Goal: Navigation & Orientation: Go to known website

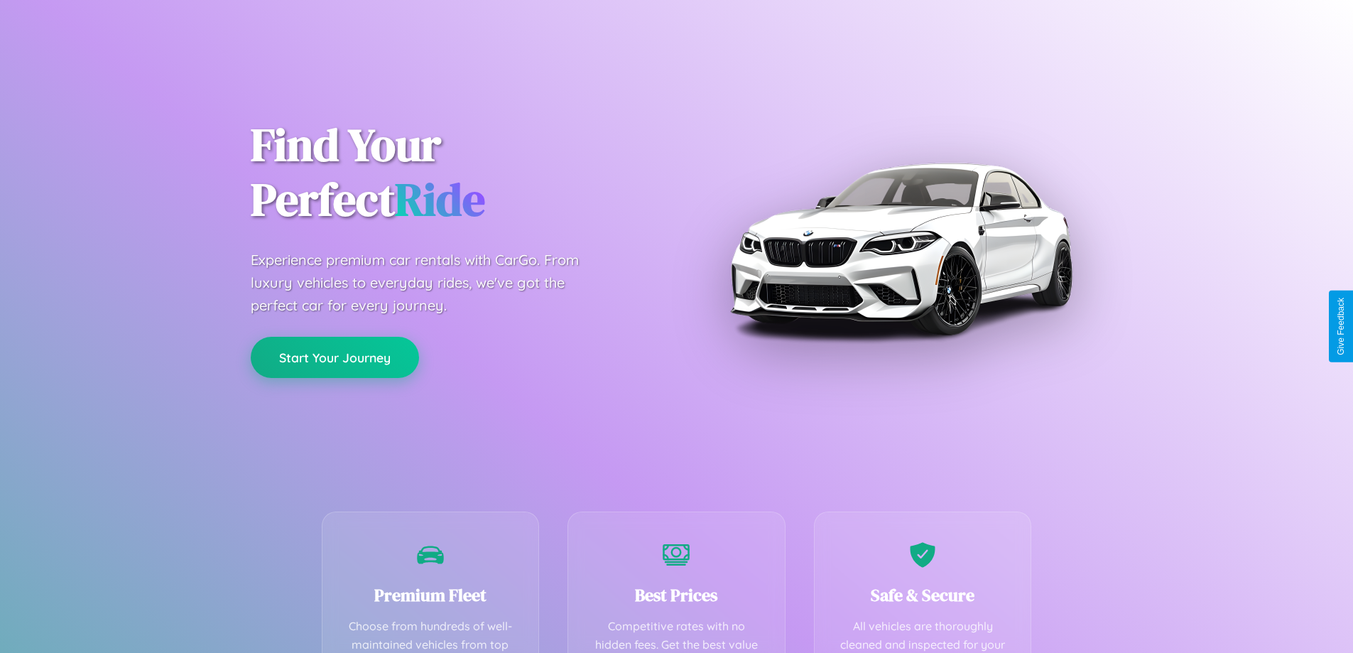
click at [334, 357] on button "Start Your Journey" at bounding box center [335, 357] width 168 height 41
click at [334, 356] on button "Start Your Journey" at bounding box center [335, 357] width 168 height 41
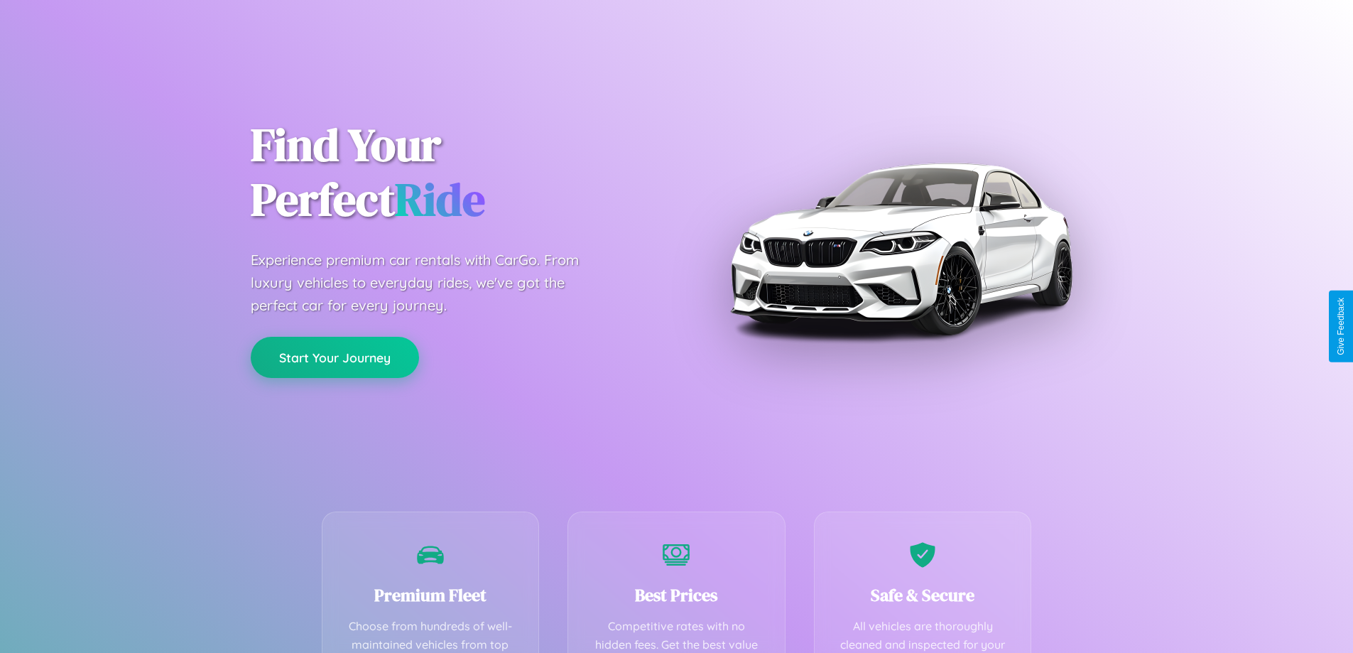
click at [334, 356] on button "Start Your Journey" at bounding box center [335, 357] width 168 height 41
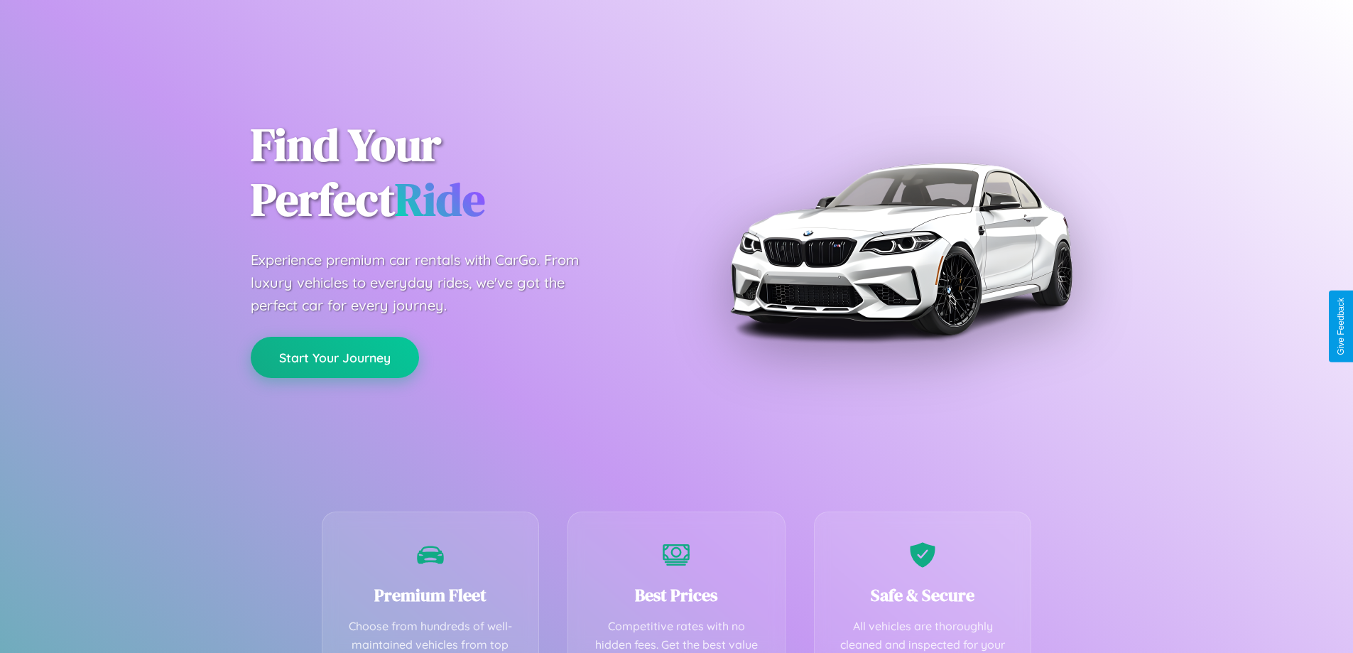
click at [334, 356] on button "Start Your Journey" at bounding box center [335, 357] width 168 height 41
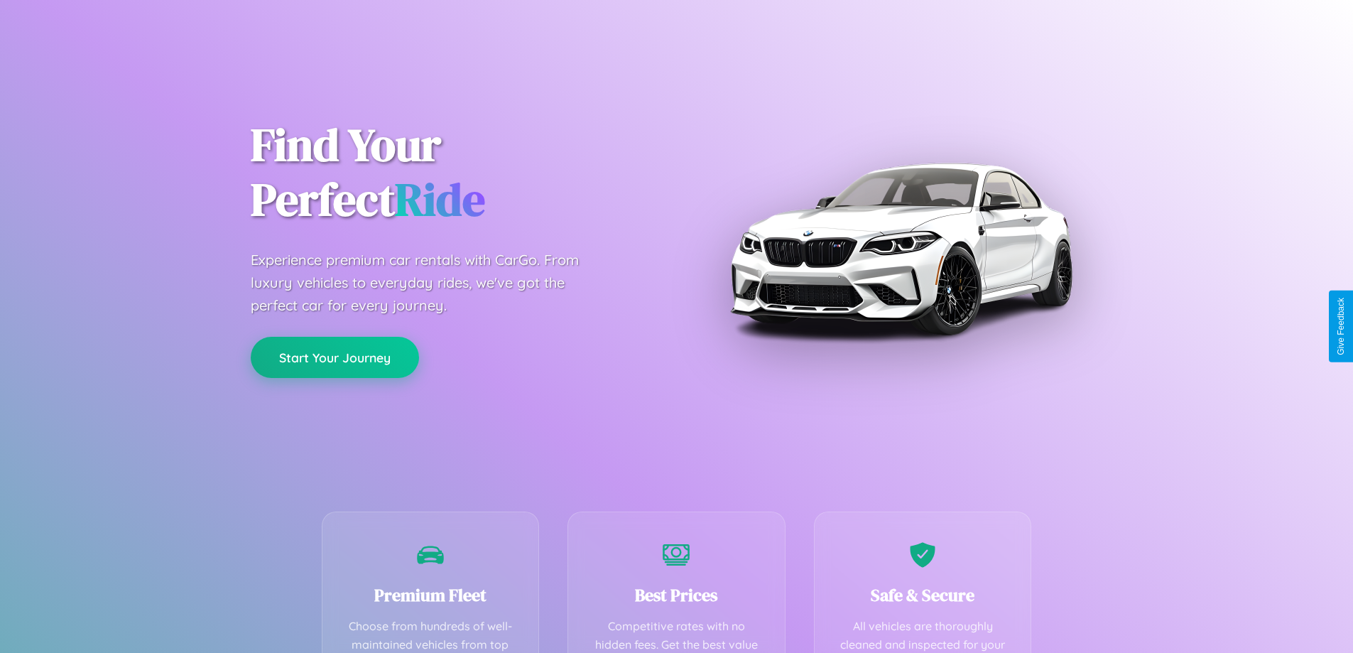
click at [334, 356] on button "Start Your Journey" at bounding box center [335, 357] width 168 height 41
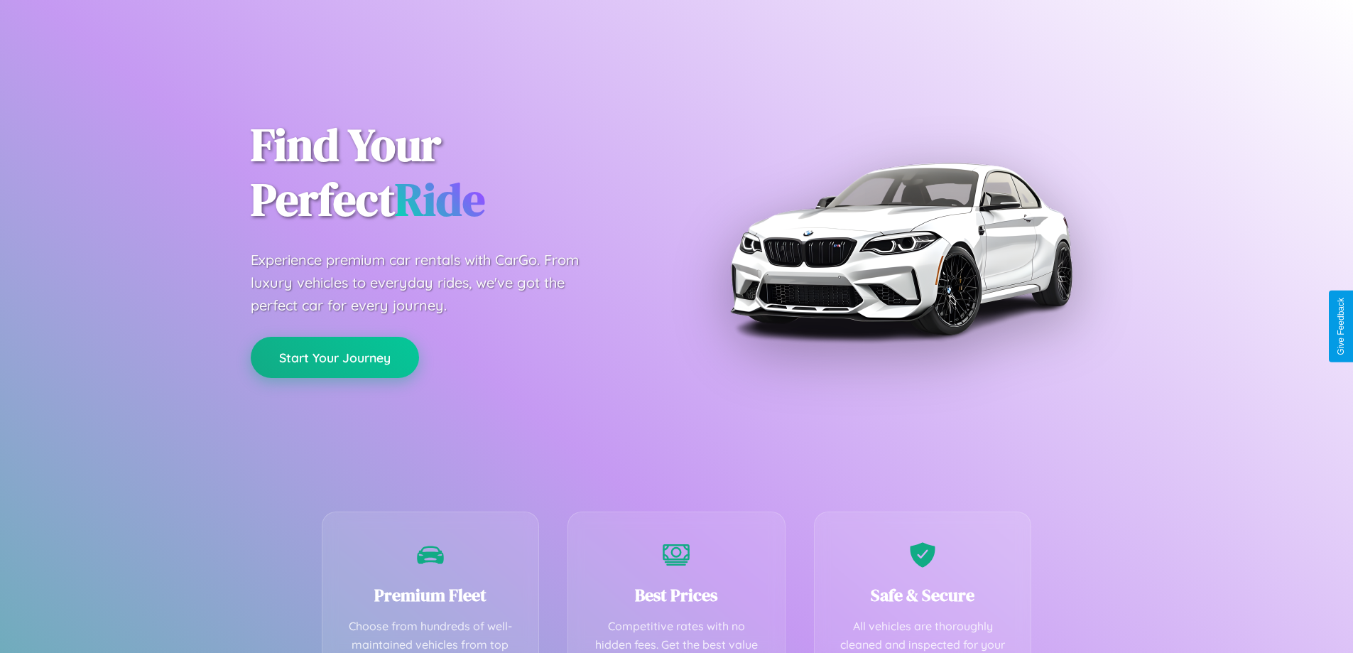
click at [334, 356] on button "Start Your Journey" at bounding box center [335, 357] width 168 height 41
